Goal: Task Accomplishment & Management: Manage account settings

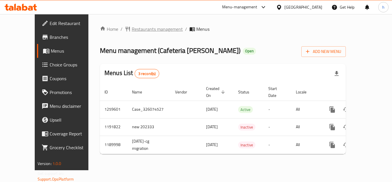
click at [140, 28] on span "Restaurants management" at bounding box center [157, 29] width 51 height 7
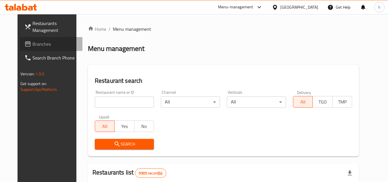
click at [48, 45] on span "Branches" at bounding box center [54, 43] width 45 height 7
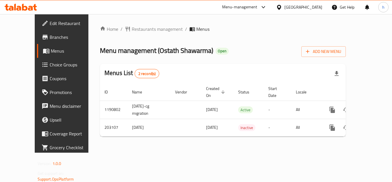
click at [88, 109] on div "Home / Restaurants management / Menus Menu management ( Ostath Shawarma ) Open …" at bounding box center [222, 83] width 269 height 138
click at [50, 22] on span "Edit Restaurant" at bounding box center [73, 23] width 46 height 7
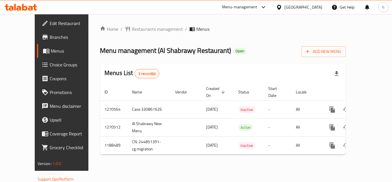
click at [313, 7] on div "[GEOGRAPHIC_DATA]" at bounding box center [303, 7] width 38 height 6
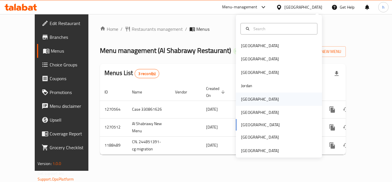
click at [248, 100] on div "[GEOGRAPHIC_DATA]" at bounding box center [260, 99] width 38 height 6
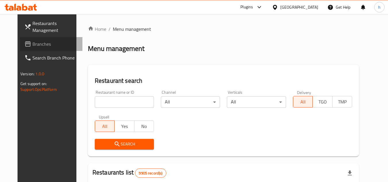
click at [37, 42] on span "Branches" at bounding box center [54, 43] width 45 height 7
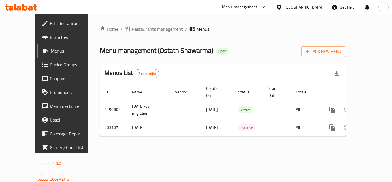
click at [133, 28] on span "Restaurants management" at bounding box center [157, 29] width 51 height 7
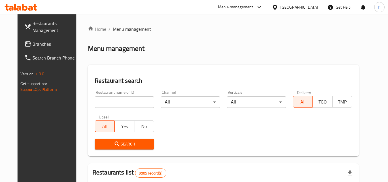
click at [49, 42] on span "Branches" at bounding box center [54, 43] width 45 height 7
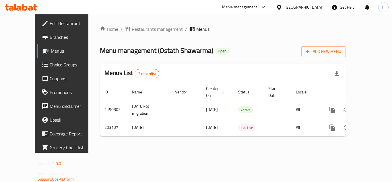
click at [238, 47] on div "Menu management ( Ostath Shawarma ) Open Add New Menu" at bounding box center [223, 50] width 246 height 13
click at [142, 29] on span "Restaurants management" at bounding box center [157, 29] width 51 height 7
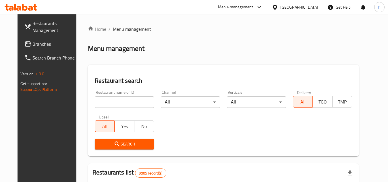
click at [42, 46] on span "Branches" at bounding box center [54, 43] width 45 height 7
